Goal: Obtain resource: Obtain resource

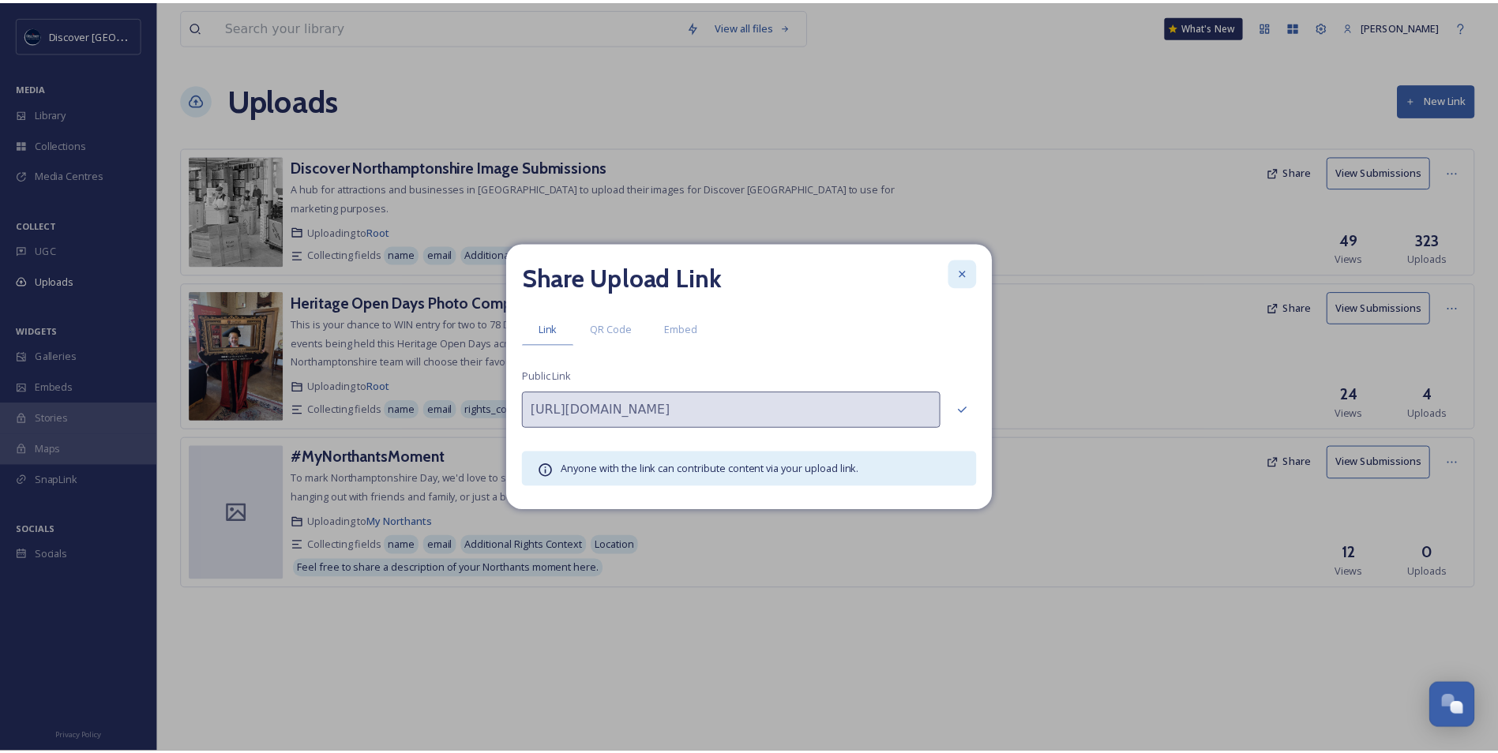
scroll to position [3990, 0]
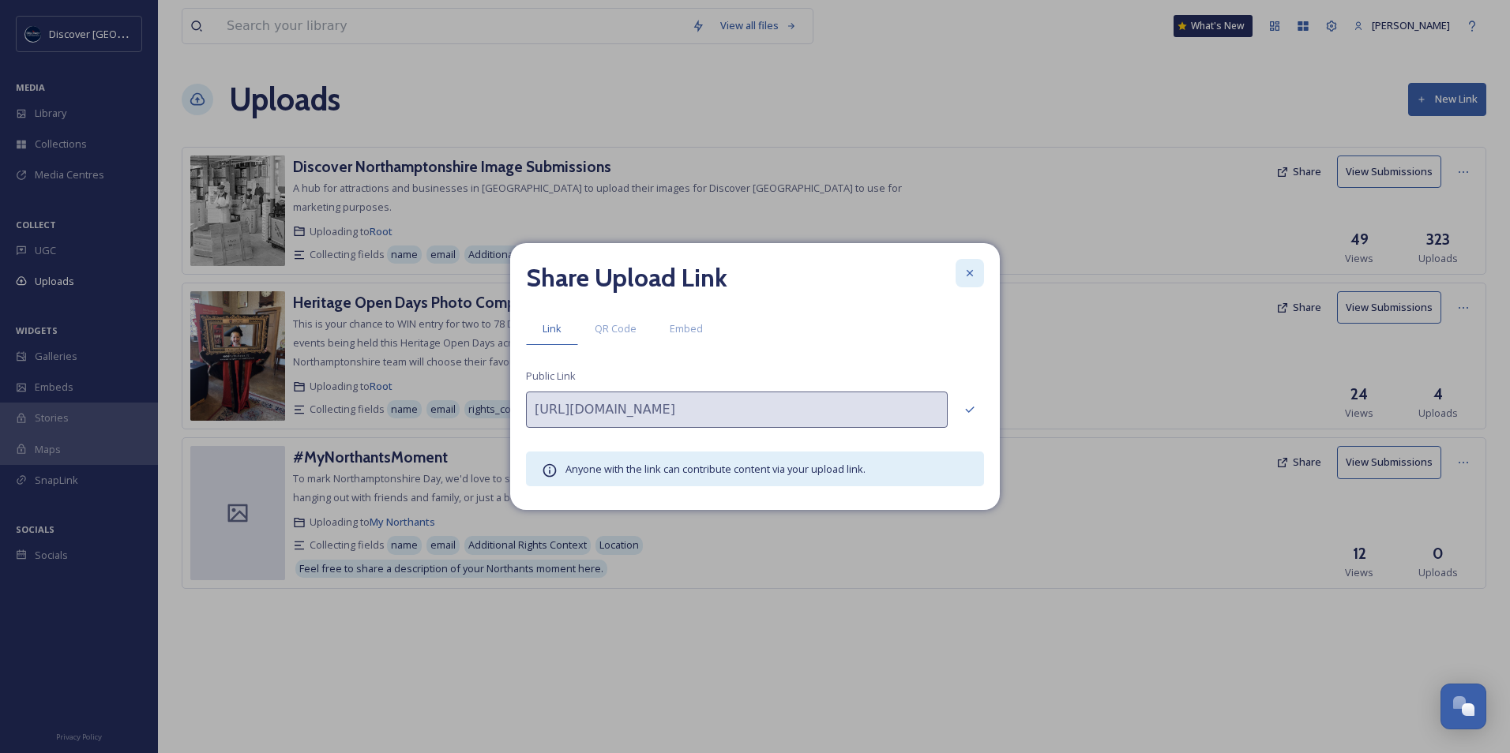
click at [981, 278] on div at bounding box center [970, 273] width 28 height 28
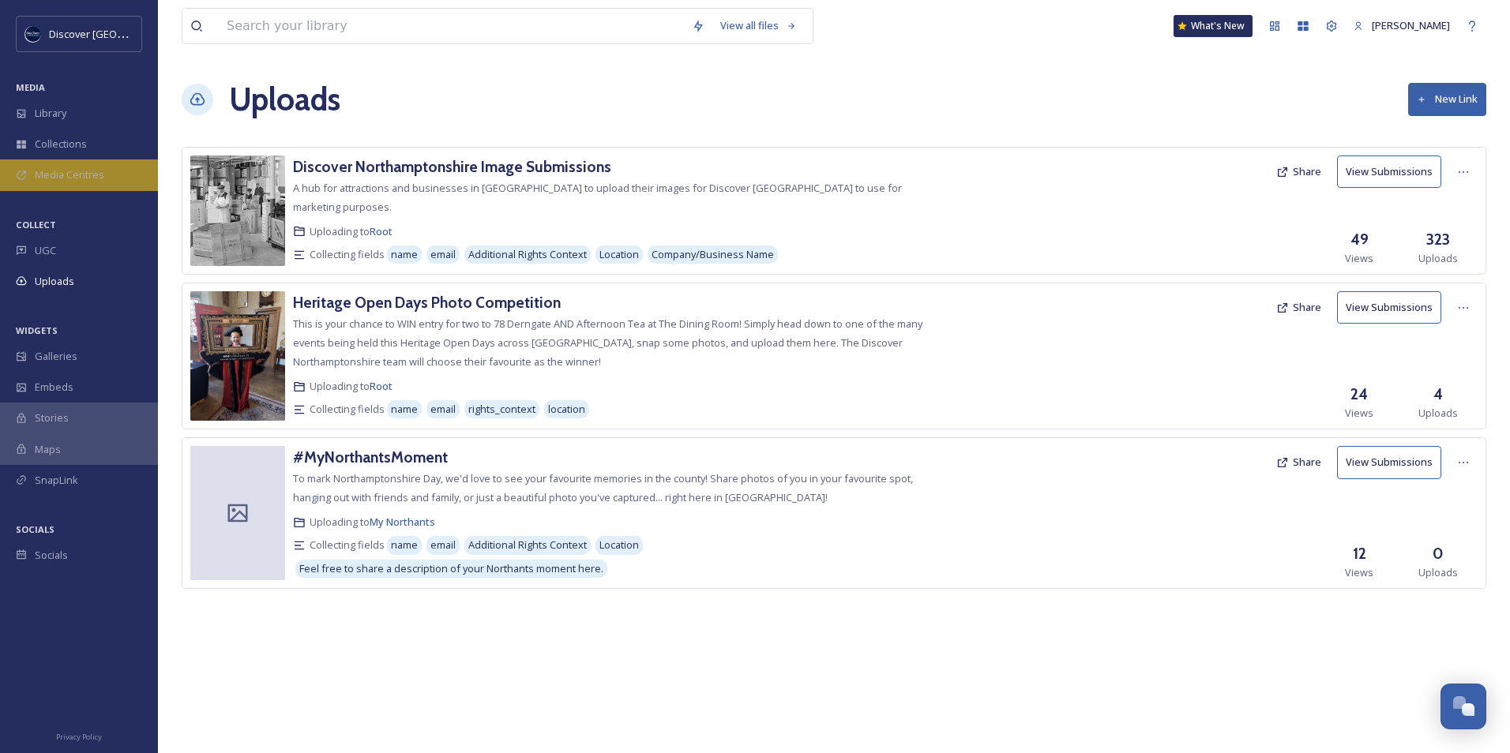
click at [92, 182] on span "Media Centres" at bounding box center [69, 174] width 69 height 15
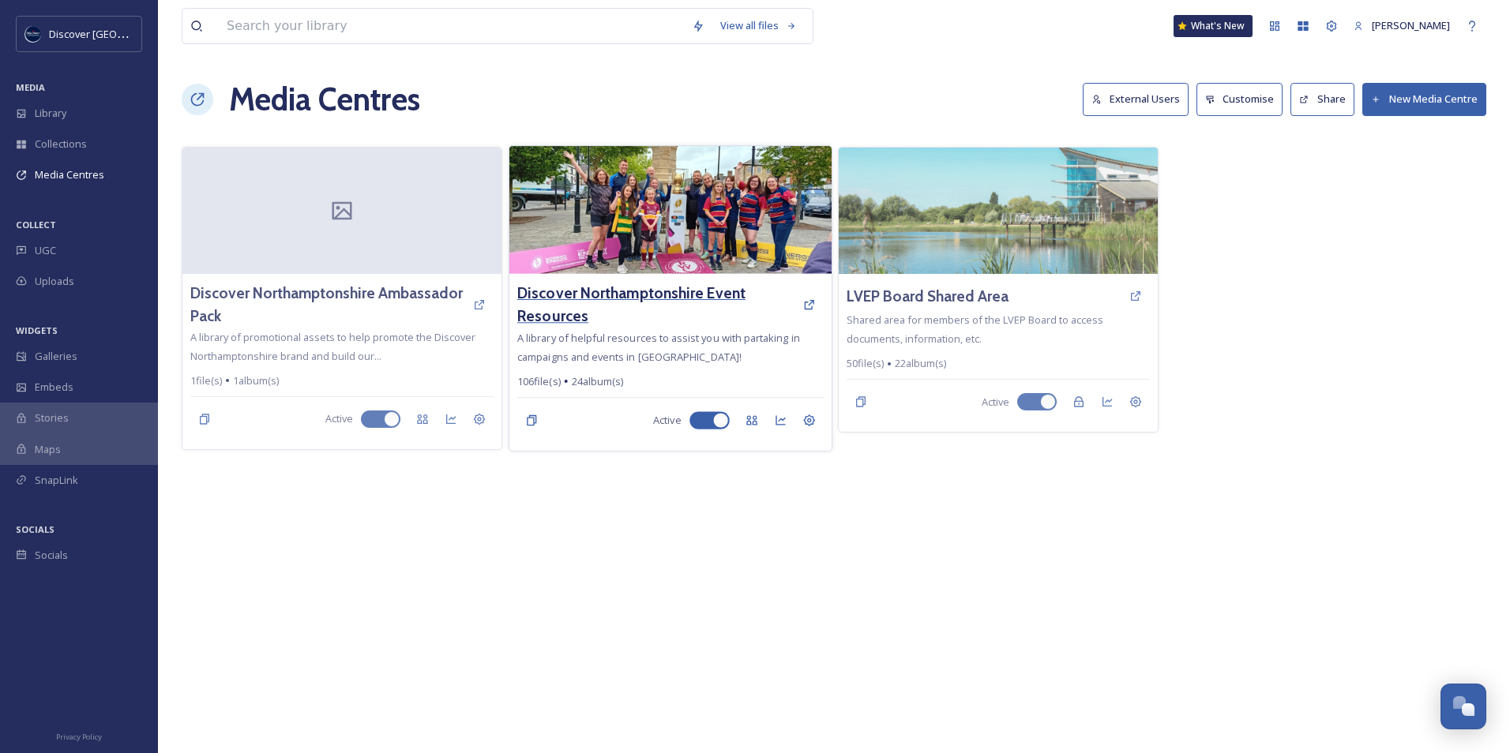
click at [604, 293] on h3 "Discover Northamptonshire Event Resources" at bounding box center [655, 305] width 277 height 46
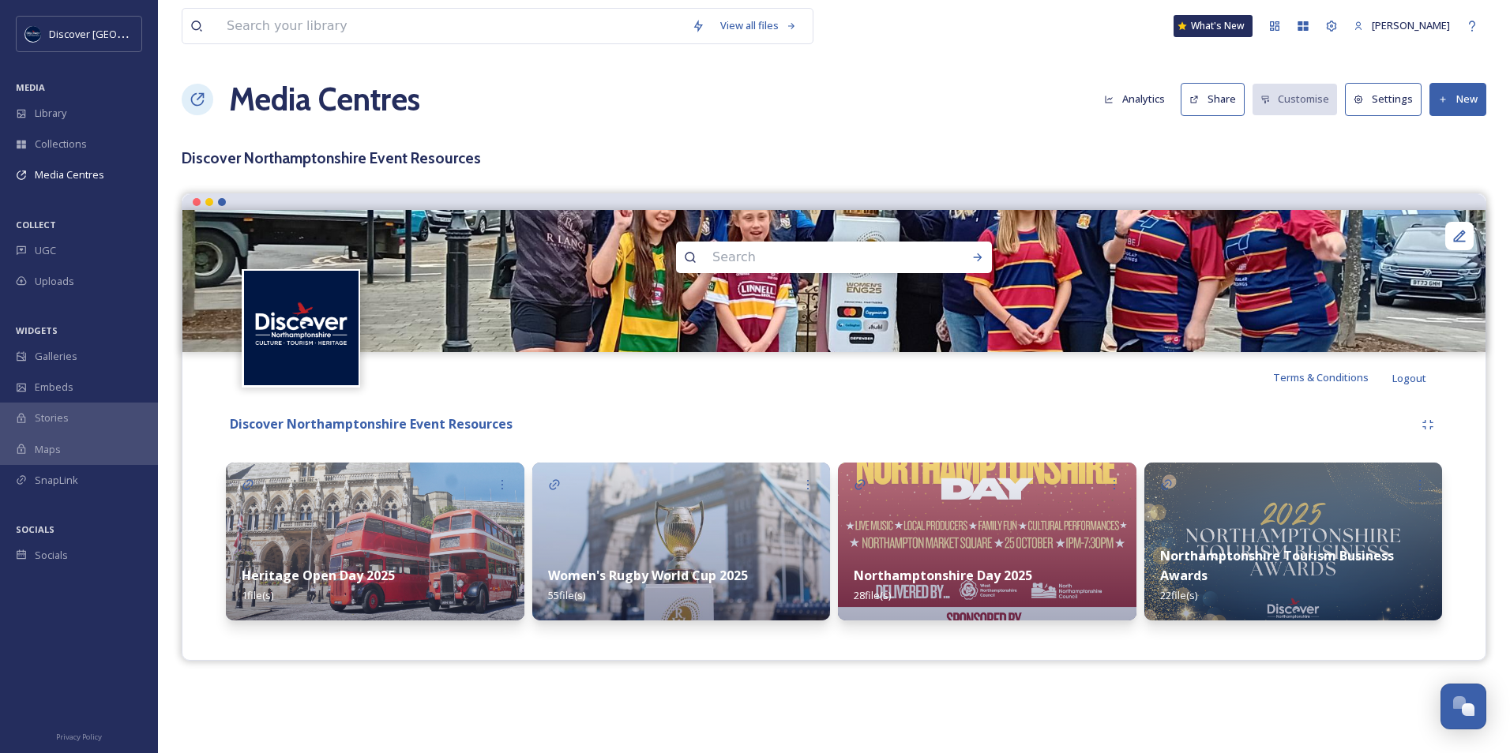
click at [1211, 94] on button "Share" at bounding box center [1213, 99] width 64 height 32
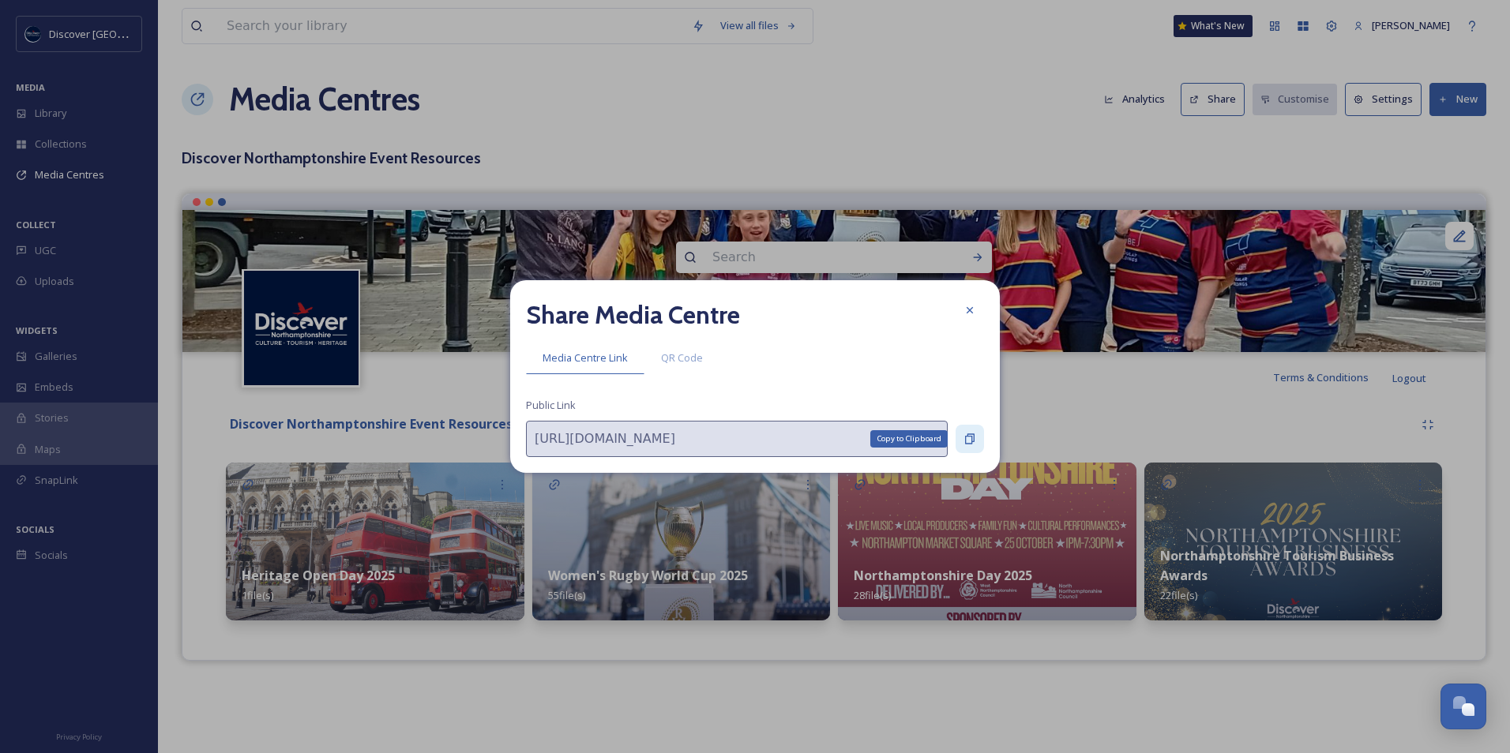
click at [959, 434] on div "Copy to Clipboard" at bounding box center [970, 439] width 28 height 28
click at [960, 322] on div at bounding box center [970, 310] width 28 height 28
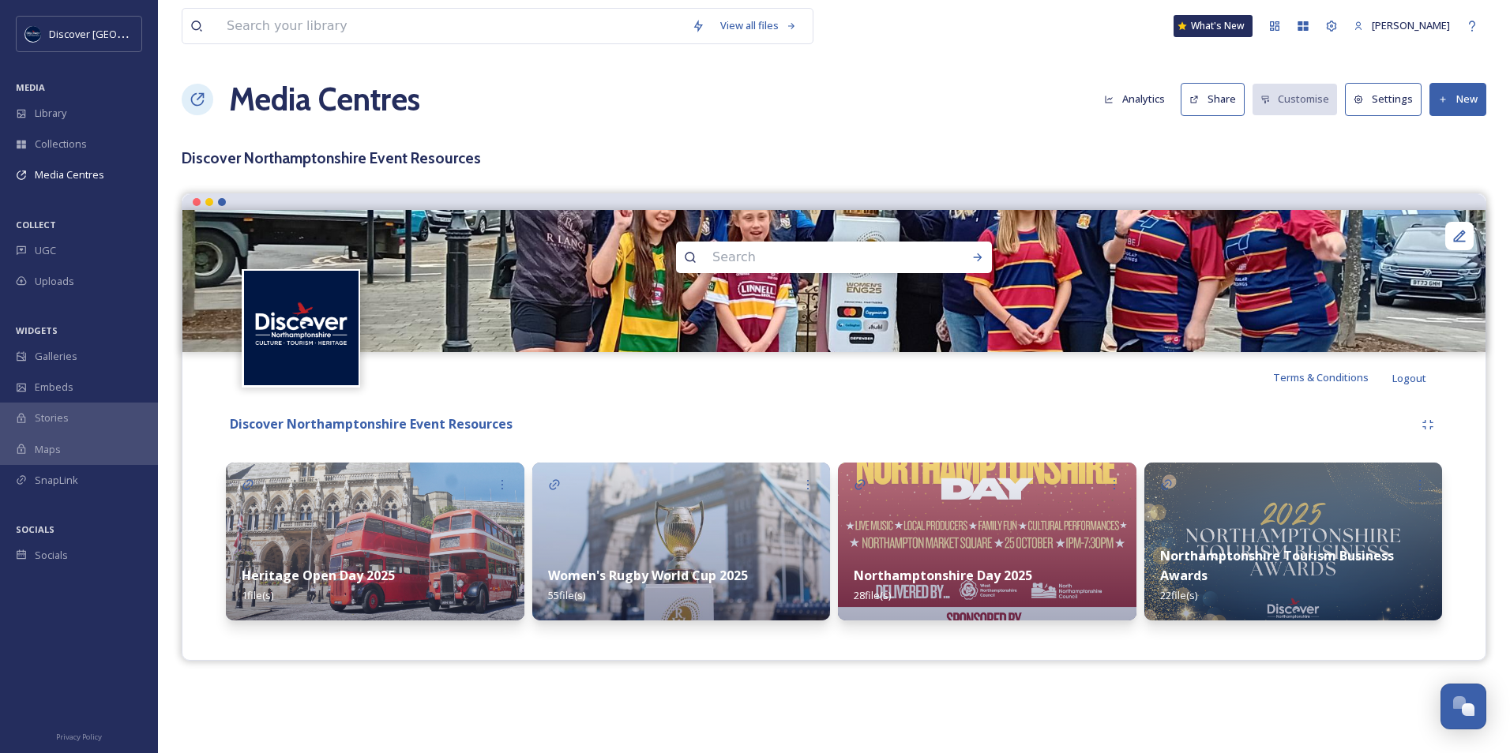
click at [1185, 527] on img at bounding box center [1293, 542] width 299 height 158
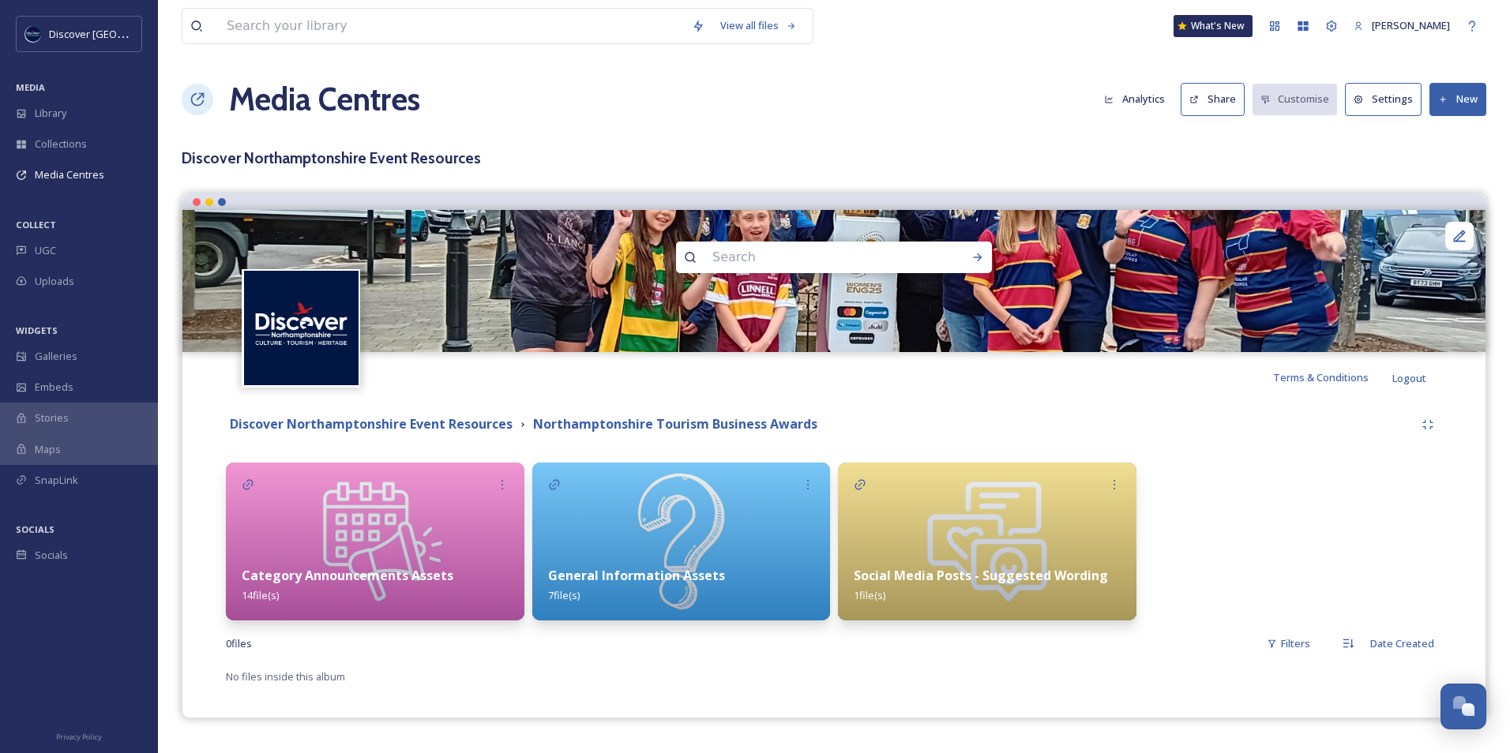
click at [444, 578] on strong "Category Announcements Assets" at bounding box center [348, 575] width 212 height 17
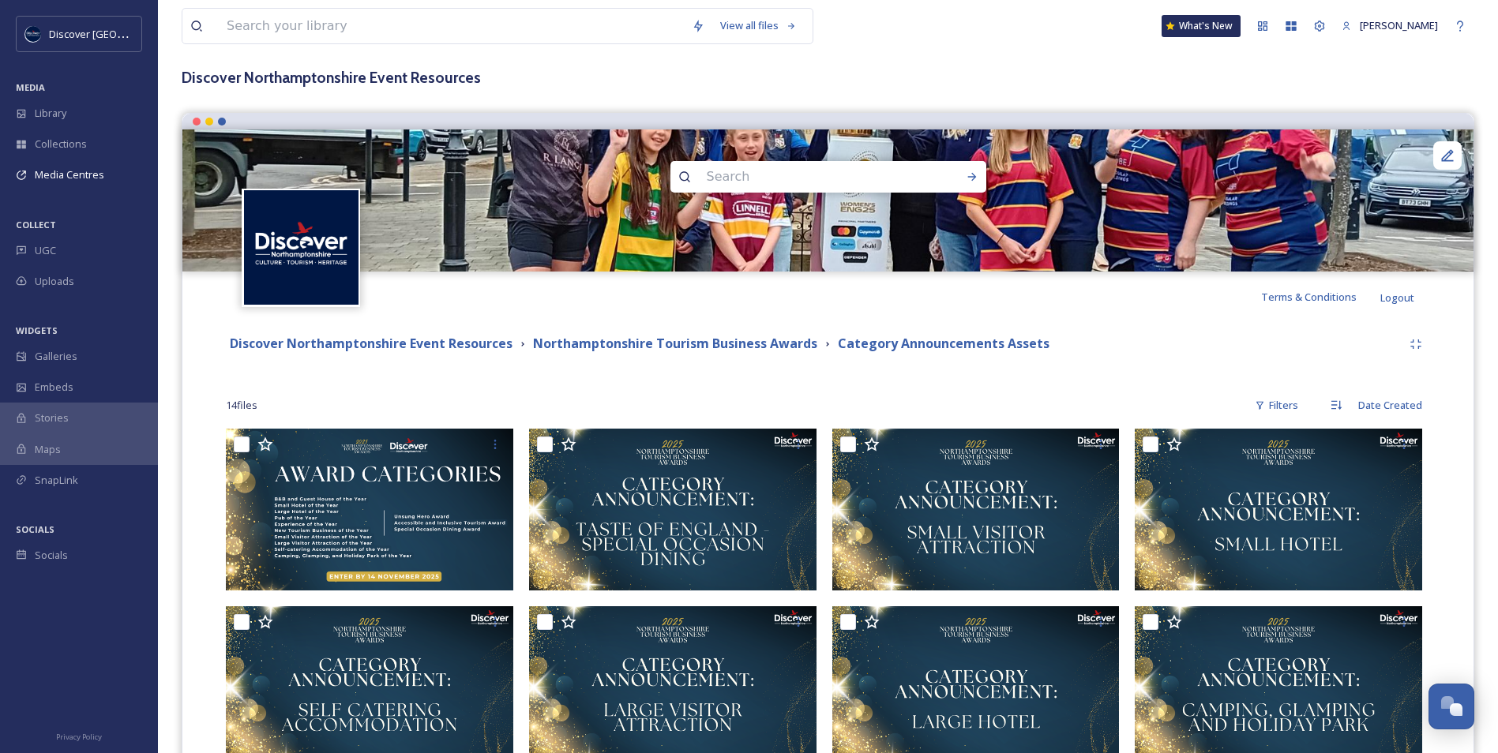
scroll to position [79, 0]
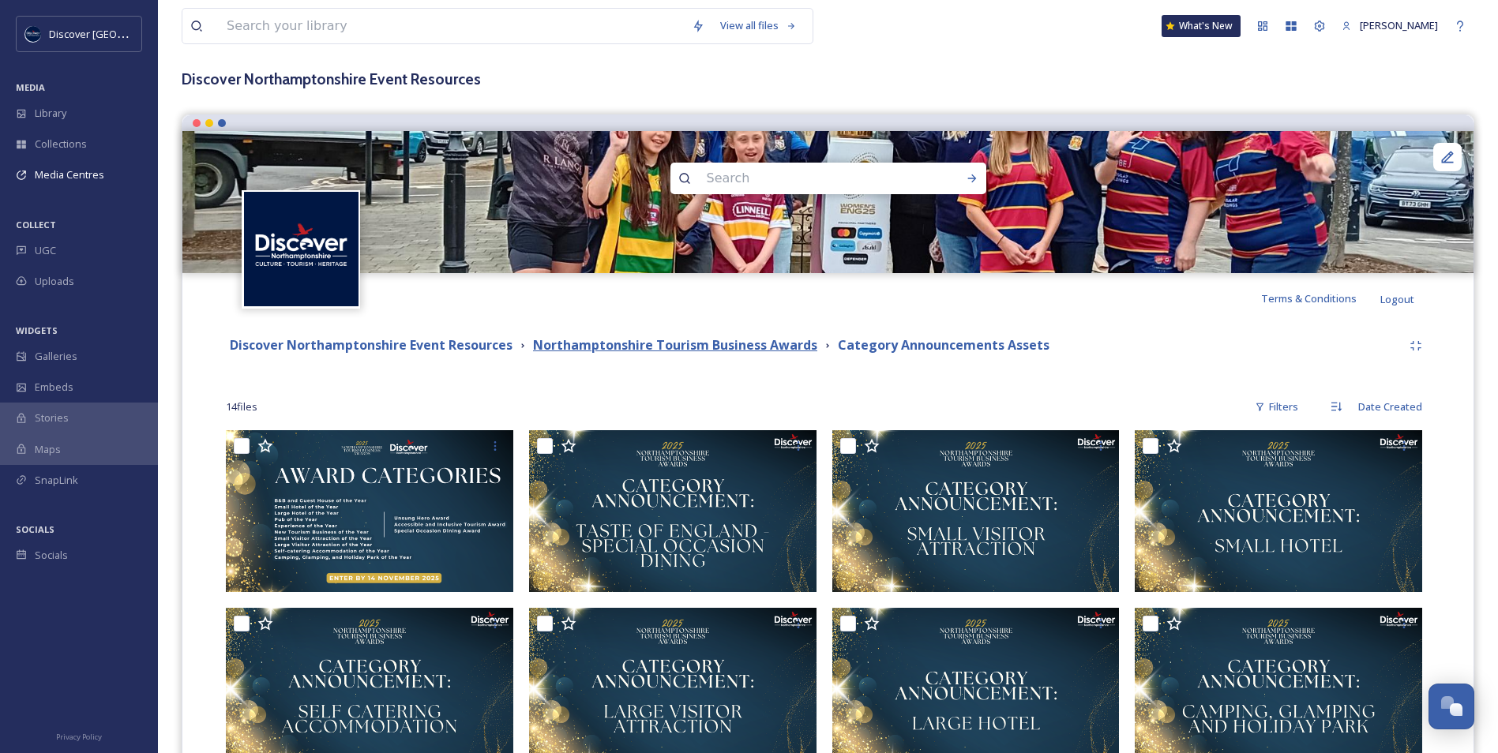
click at [715, 347] on strong "Northamptonshire Tourism Business Awards" at bounding box center [675, 344] width 284 height 17
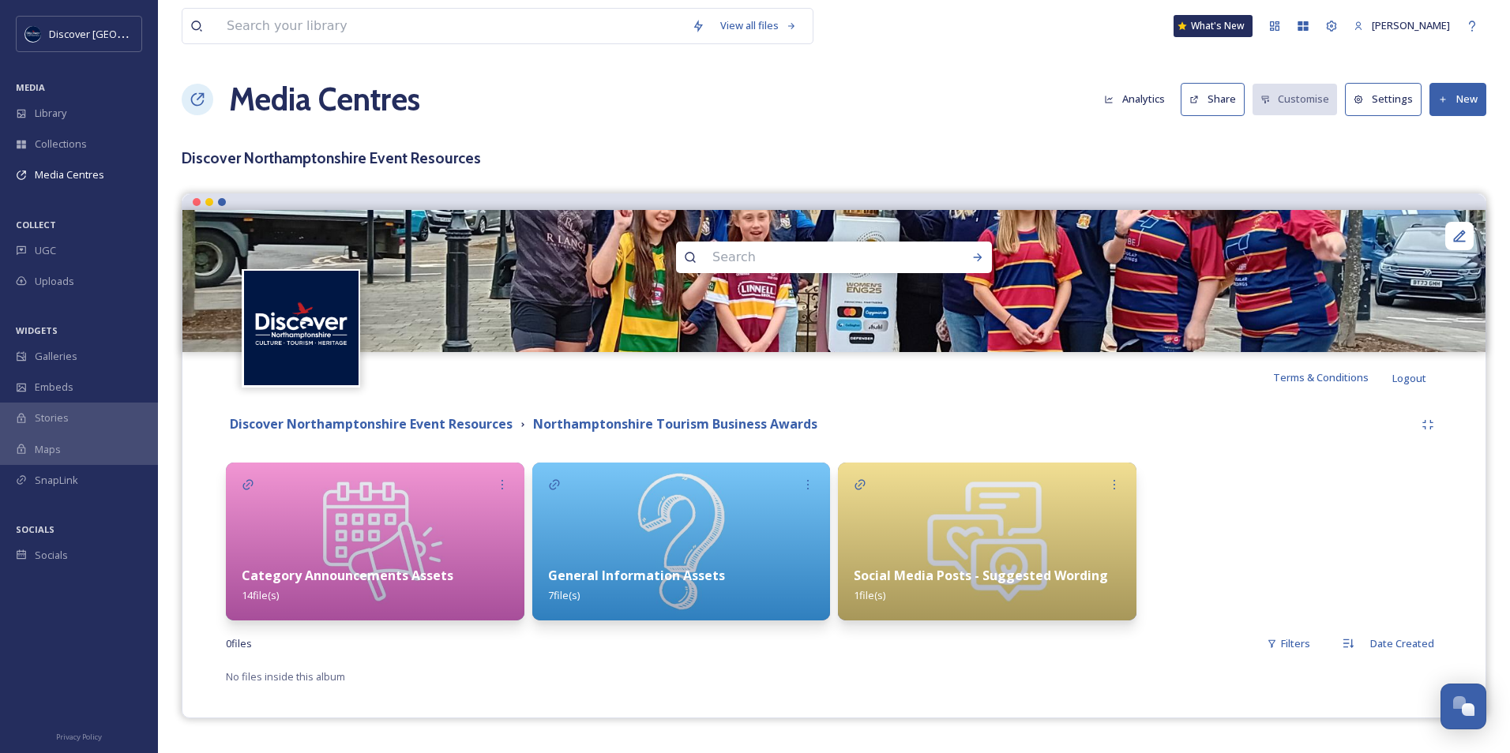
click at [756, 560] on div "General Information Assets 7 file(s)" at bounding box center [681, 585] width 299 height 70
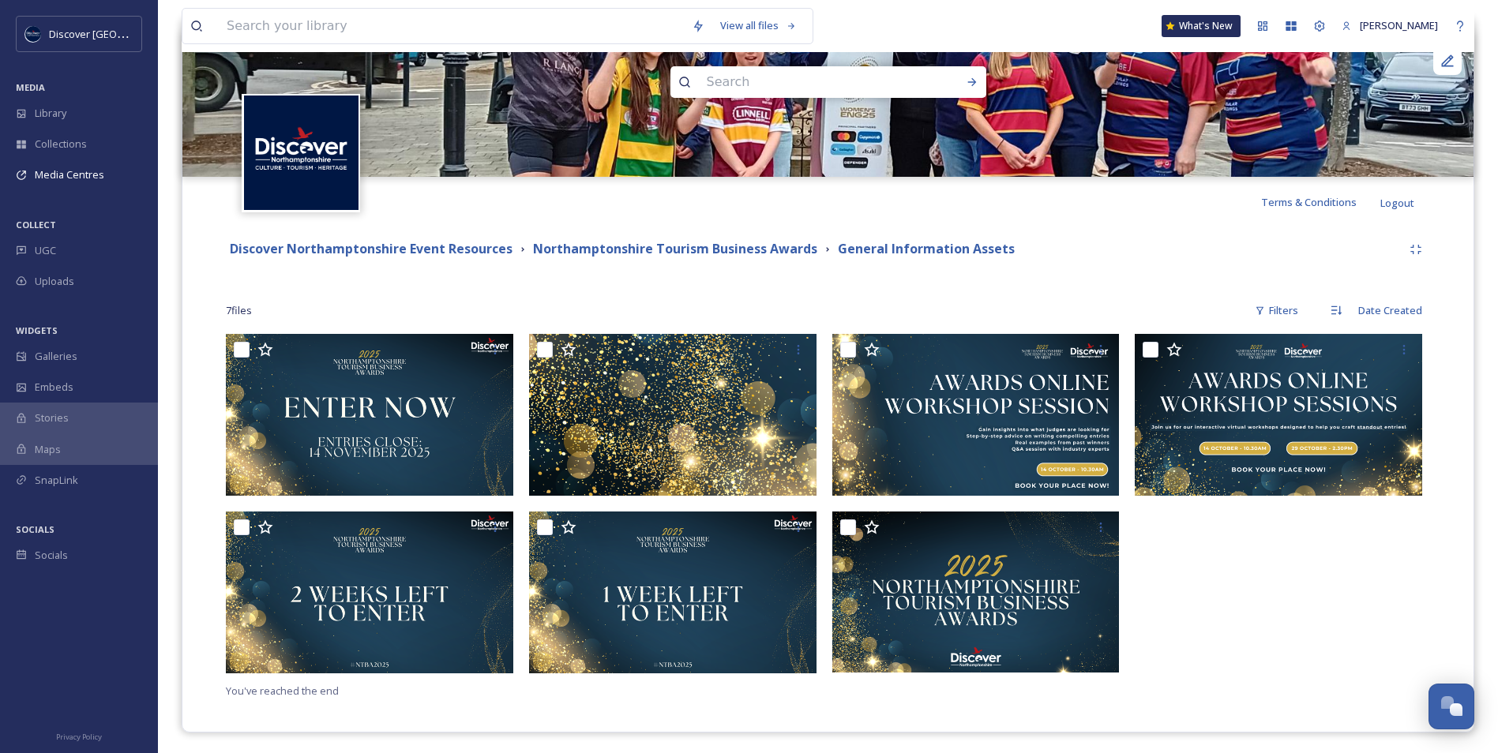
scroll to position [178, 0]
